Goal: Information Seeking & Learning: Learn about a topic

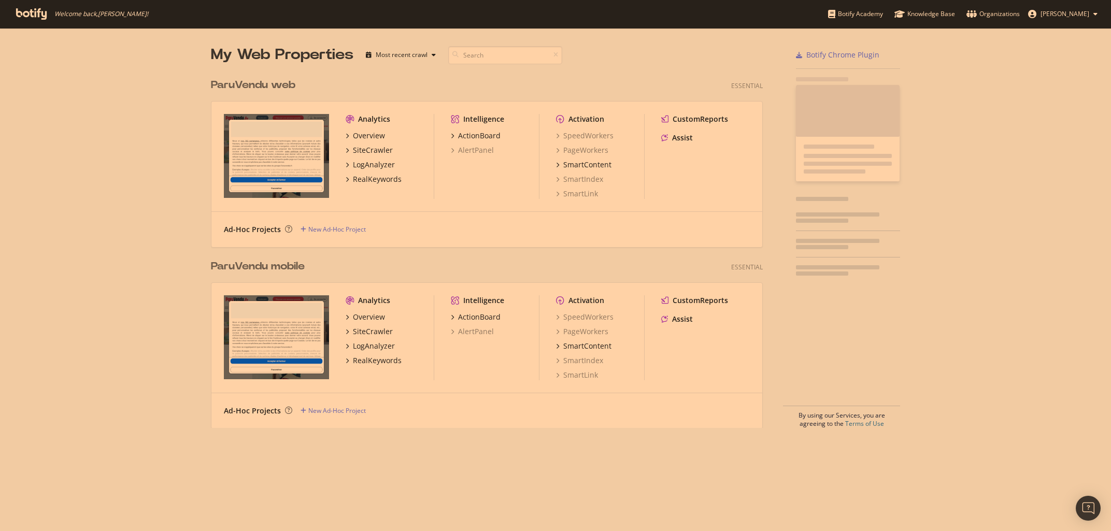
scroll to position [363, 560]
